Goal: Transaction & Acquisition: Purchase product/service

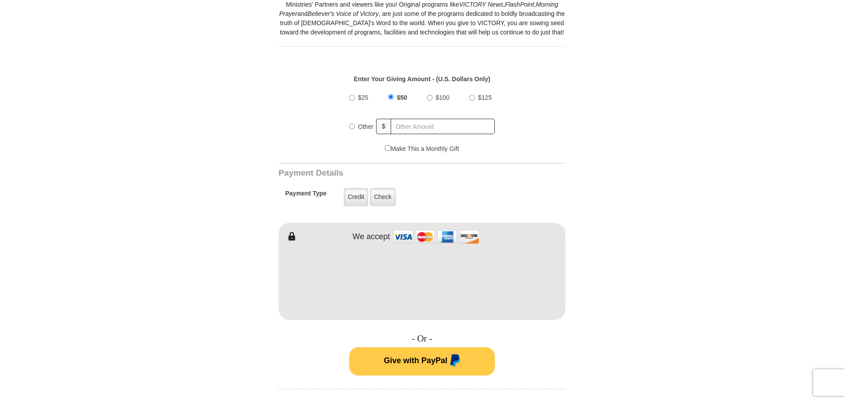
scroll to position [309, 0]
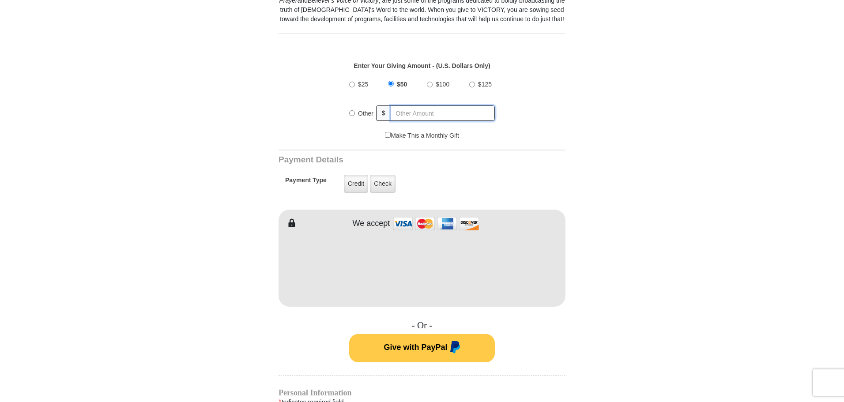
radio input "true"
click at [402, 114] on input "text" at bounding box center [443, 113] width 103 height 15
click at [605, 138] on form "VICTORY Channel Online Giving VICTORY Channel is a worldwide, on-air television…" at bounding box center [421, 253] width 503 height 1066
click at [407, 112] on input "text" at bounding box center [443, 113] width 103 height 15
click at [405, 115] on input "20" at bounding box center [443, 113] width 103 height 15
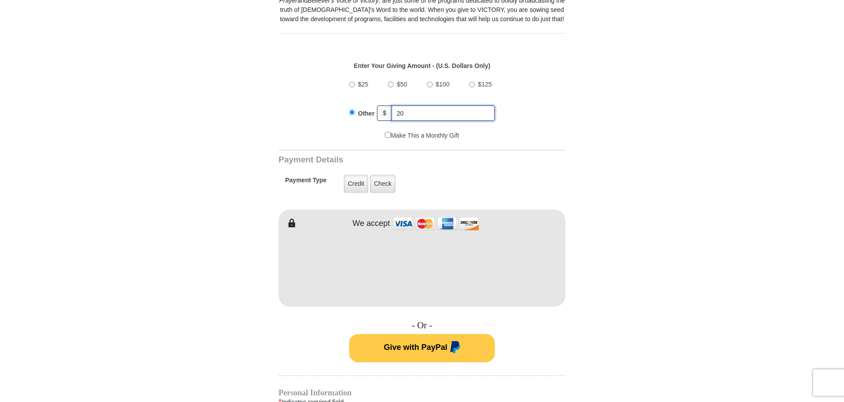
type input "2"
type input "20"
click at [351, 182] on label "Credit" at bounding box center [356, 184] width 24 height 18
click at [0, 0] on input "Credit" at bounding box center [0, 0] width 0 height 0
click at [402, 223] on img at bounding box center [436, 223] width 88 height 19
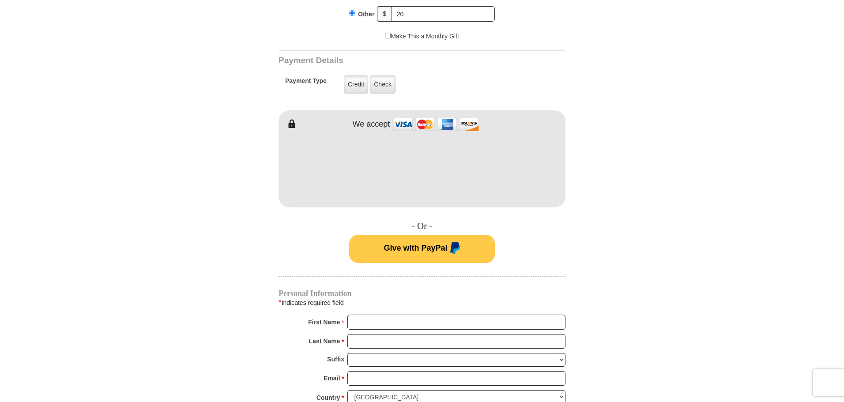
scroll to position [442, 0]
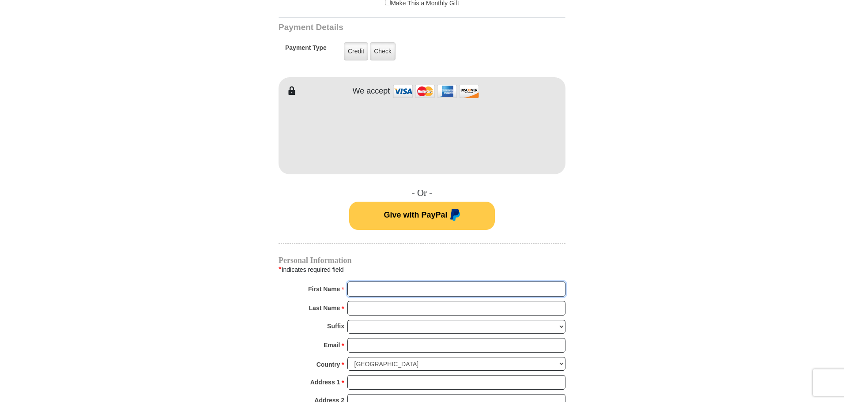
click at [354, 288] on input "First Name *" at bounding box center [457, 289] width 218 height 15
type input "Paivi"
click at [356, 310] on input "Last Name *" at bounding box center [457, 308] width 218 height 15
type input "[PERSON_NAME]"
click at [359, 346] on input "Email *" at bounding box center [457, 345] width 218 height 15
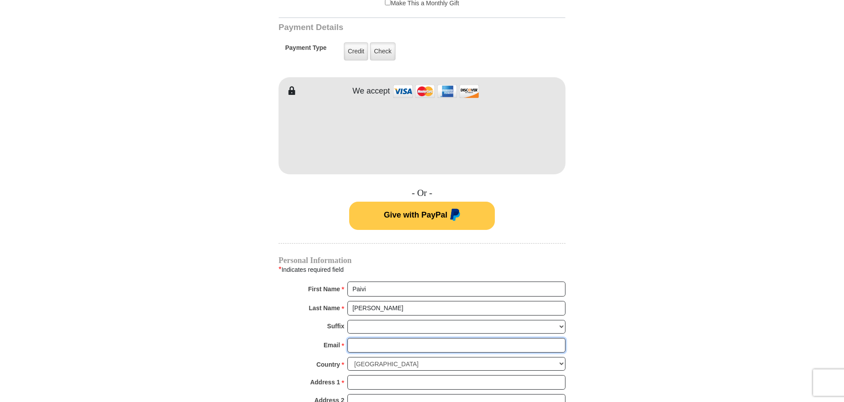
type input "[EMAIL_ADDRESS][DOMAIN_NAME]"
type input "[STREET_ADDRESS][PERSON_NAME]"
type input "[GEOGRAPHIC_DATA]"
select select "PA"
type input "17602"
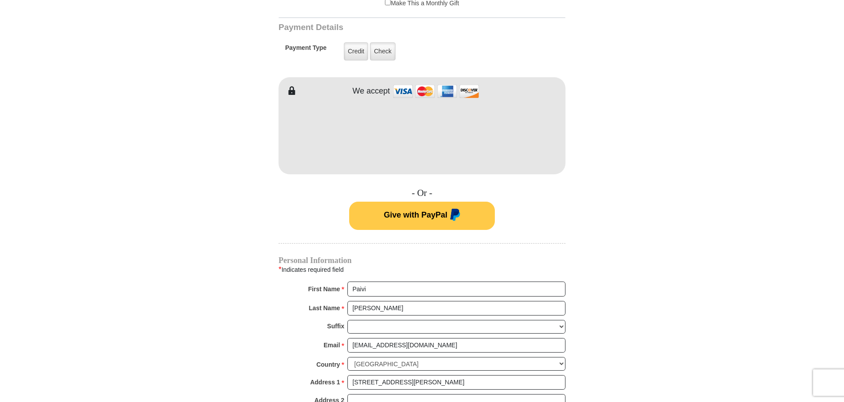
type input "7173057999"
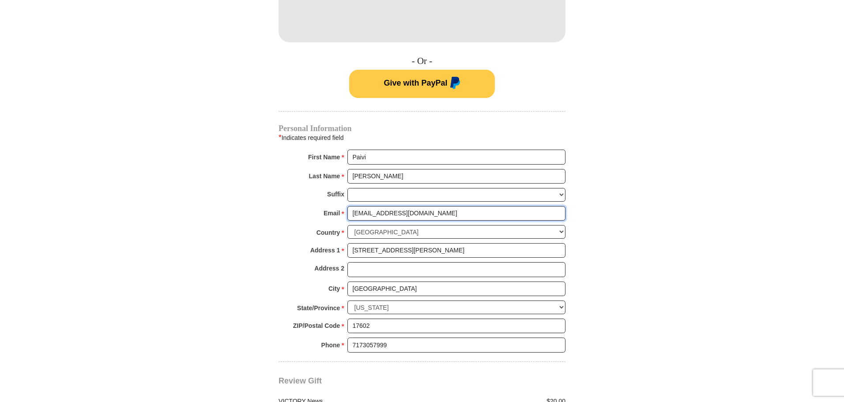
scroll to position [574, 0]
click at [429, 248] on input "[STREET_ADDRESS][PERSON_NAME]" at bounding box center [457, 250] width 218 height 15
click at [685, 238] on body "VICTORY Channel Online Giving VICTORY Channel is a worldwide, on-air television…" at bounding box center [422, 207] width 844 height 1562
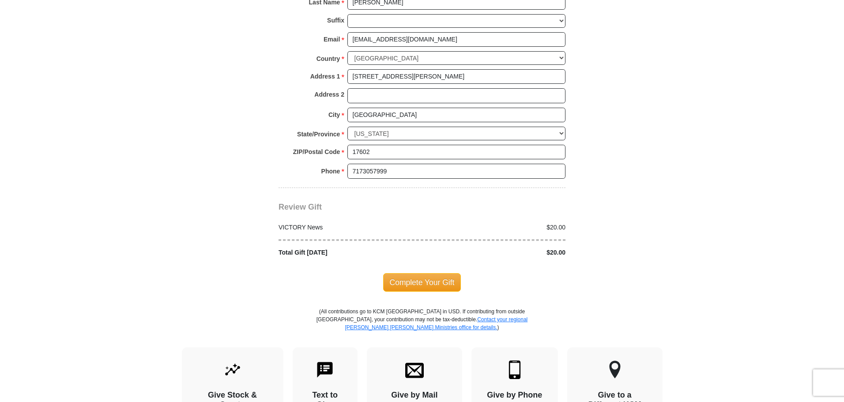
scroll to position [795, 0]
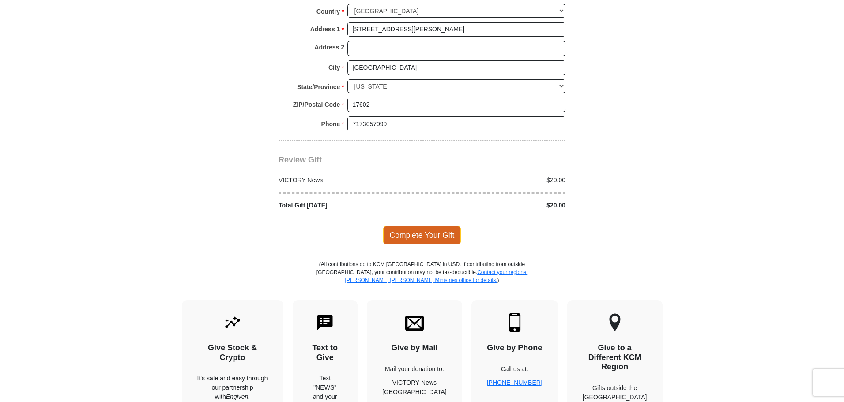
click at [414, 241] on span "Complete Your Gift" at bounding box center [422, 235] width 78 height 19
